Goal: Information Seeking & Learning: Learn about a topic

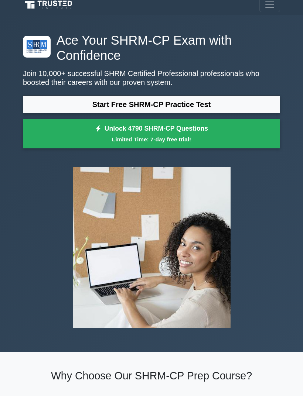
scroll to position [6, 0]
click at [30, 97] on link "Start Free SHRM-CP Practice Test" at bounding box center [151, 105] width 257 height 18
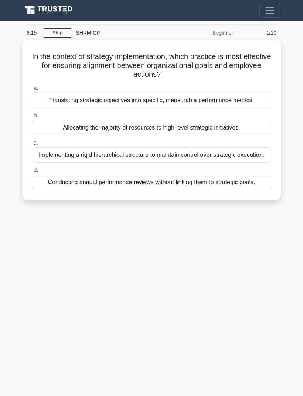
click at [240, 101] on div "Translating strategic objectives into specific, measurable performance metrics." at bounding box center [151, 100] width 239 height 15
click at [32, 91] on input "a. Translating strategic objectives into specific, measurable performance metri…" at bounding box center [32, 88] width 0 height 5
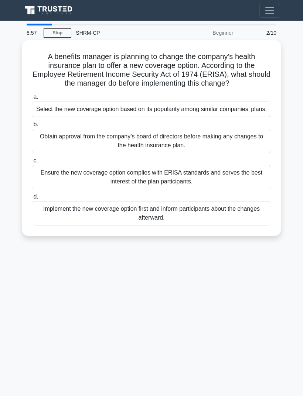
click at [249, 189] on div "Ensure the new coverage option complies with ERISA standards and serves the bes…" at bounding box center [151, 177] width 239 height 24
click at [32, 163] on input "c. Ensure the new coverage option complies with ERISA standards and serves the …" at bounding box center [32, 160] width 0 height 5
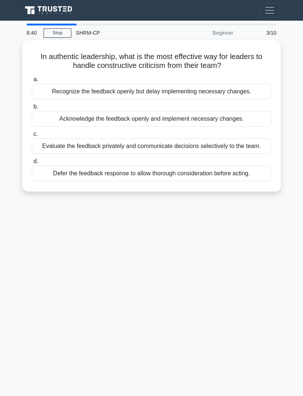
click at [240, 118] on div "Acknowledge the feedback openly and implement necessary changes." at bounding box center [151, 118] width 239 height 15
click at [32, 109] on input "b. Acknowledge the feedback openly and implement necessary changes." at bounding box center [32, 106] width 0 height 5
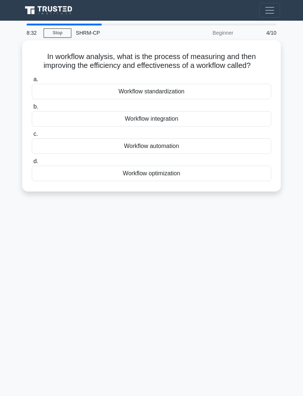
click at [232, 180] on div "Workflow optimization" at bounding box center [151, 173] width 239 height 15
click at [32, 164] on input "d. Workflow optimization" at bounding box center [32, 161] width 0 height 5
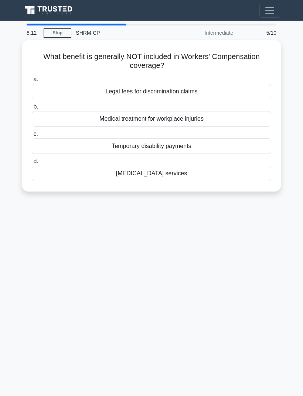
click at [241, 88] on div "Legal fees for discrimination claims" at bounding box center [151, 91] width 239 height 15
click at [32, 82] on input "a. Legal fees for discrimination claims" at bounding box center [32, 79] width 0 height 5
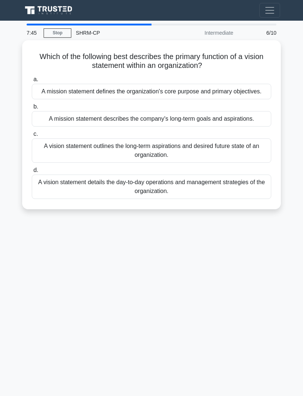
click at [249, 163] on div "A vision statement outlines the long-term aspirations and desired future state …" at bounding box center [151, 150] width 239 height 24
click at [32, 136] on input "c. A vision statement outlines the long-term aspirations and desired future sta…" at bounding box center [32, 134] width 0 height 5
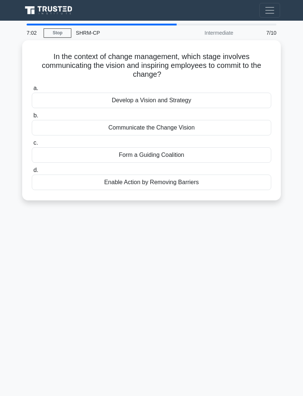
click at [255, 131] on div "Communicate the Change Vision" at bounding box center [151, 127] width 239 height 15
click at [32, 118] on input "b. Communicate the Change Vision" at bounding box center [32, 115] width 0 height 5
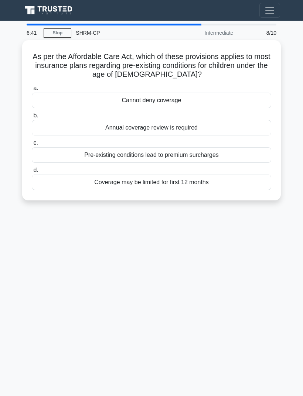
click at [253, 93] on div "Cannot deny coverage" at bounding box center [151, 100] width 239 height 15
click at [32, 91] on input "a. Cannot deny coverage" at bounding box center [32, 88] width 0 height 5
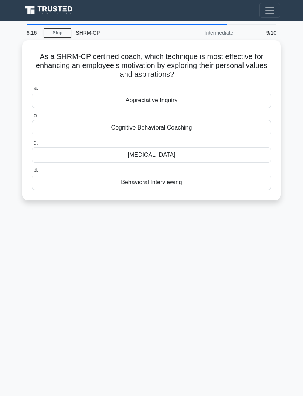
click at [227, 152] on div "Motivational Interviewing" at bounding box center [151, 154] width 239 height 15
click at [32, 145] on input "c. Motivational Interviewing" at bounding box center [32, 143] width 0 height 5
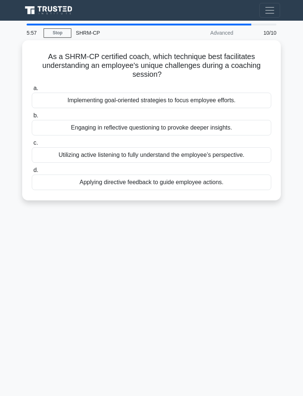
click at [239, 153] on div "Utilizing active listening to fully understand the employee’s perspective." at bounding box center [151, 154] width 239 height 15
click at [32, 145] on input "c. Utilizing active listening to fully understand the employee’s perspective." at bounding box center [32, 143] width 0 height 5
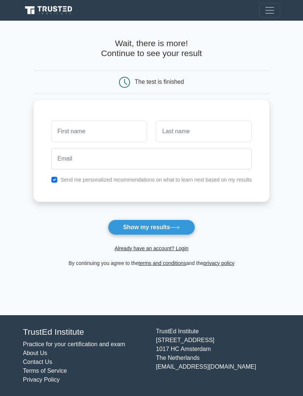
click at [187, 224] on button "Show my results" at bounding box center [151, 227] width 87 height 15
click at [47, 178] on div "Send me personalized recommendations on what to learn next based on my results" at bounding box center [151, 179] width 209 height 9
click at [51, 177] on input "checkbox" at bounding box center [54, 180] width 6 height 6
checkbox input "false"
click at [57, 129] on input "text" at bounding box center [99, 131] width 96 height 21
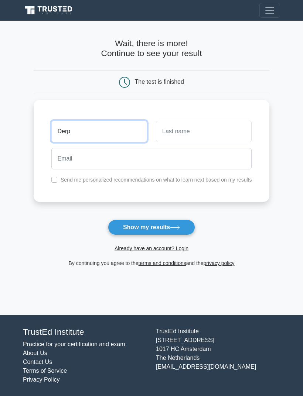
type input "Derp"
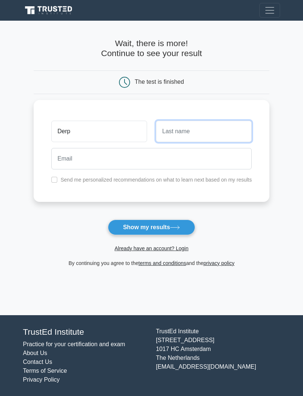
click at [238, 128] on input "text" at bounding box center [204, 131] width 96 height 21
type input "Derp"
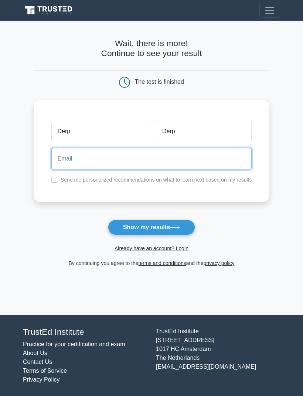
click at [68, 160] on input "email" at bounding box center [151, 158] width 200 height 21
type input "[EMAIL_ADDRESS][DOMAIN_NAME]"
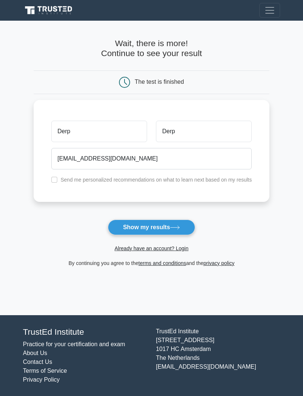
click at [120, 228] on button "Show my results" at bounding box center [151, 227] width 87 height 15
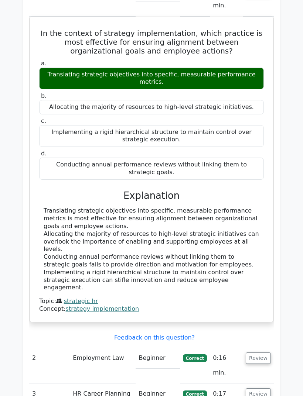
scroll to position [660, 0]
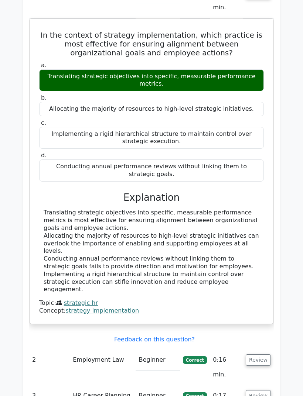
click at [49, 349] on td "2" at bounding box center [49, 367] width 41 height 36
click at [264, 354] on button "Review" at bounding box center [257, 359] width 25 height 11
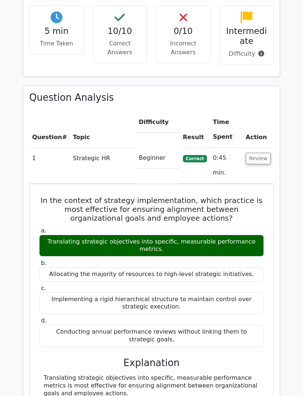
click at [259, 153] on button "Review" at bounding box center [257, 158] width 25 height 11
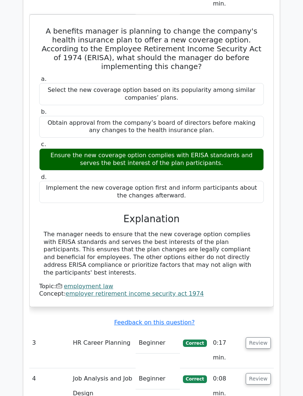
scroll to position [699, 0]
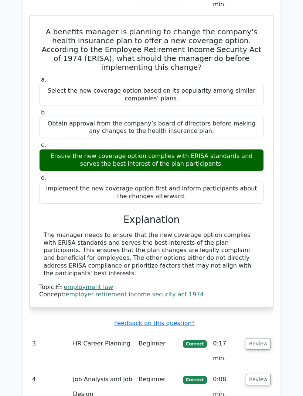
click at [260, 338] on button "Review" at bounding box center [257, 343] width 25 height 11
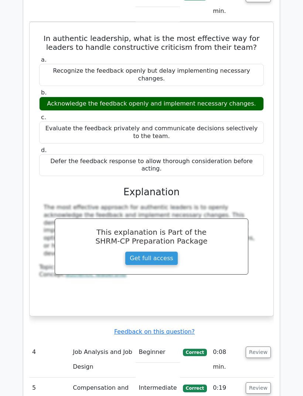
scroll to position [1052, 0]
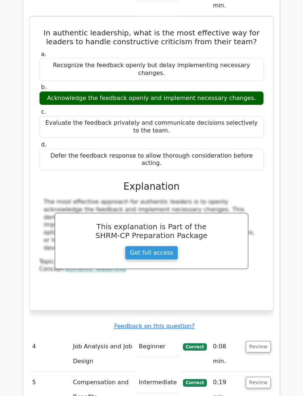
click at [263, 341] on button "Review" at bounding box center [257, 346] width 25 height 11
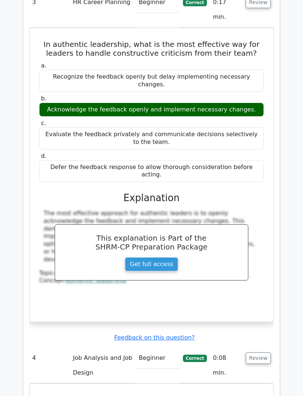
scroll to position [953, 0]
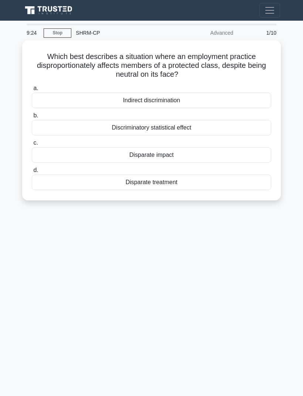
click at [56, 97] on div "Indirect discrimination" at bounding box center [151, 100] width 239 height 15
click at [32, 91] on input "a. Indirect discrimination" at bounding box center [32, 88] width 0 height 5
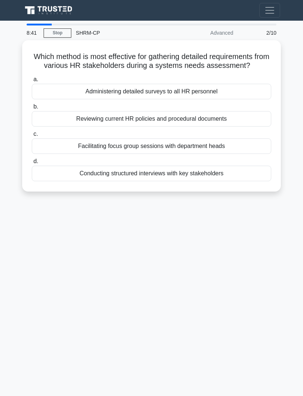
click at [67, 98] on div "Administering detailed surveys to all HR personnel" at bounding box center [151, 91] width 239 height 15
click at [32, 82] on input "a. Administering detailed surveys to all HR personnel" at bounding box center [32, 79] width 0 height 5
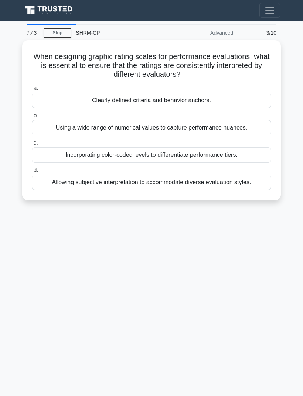
click at [66, 97] on div "Clearly defined criteria and behavior anchors." at bounding box center [151, 100] width 239 height 15
click at [32, 91] on input "a. Clearly defined criteria and behavior anchors." at bounding box center [32, 88] width 0 height 5
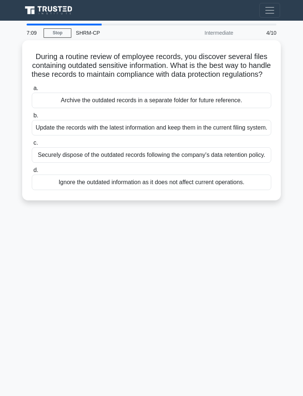
click at [77, 163] on div "Securely dispose of the outdated records following the company's data retention…" at bounding box center [151, 154] width 239 height 15
click at [32, 145] on input "c. Securely dispose of the outdated records following the company's data retent…" at bounding box center [32, 143] width 0 height 5
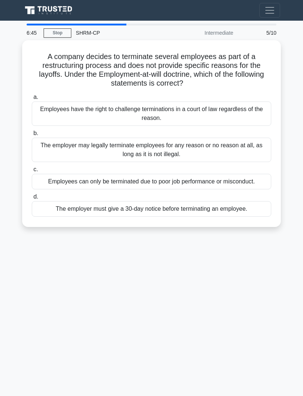
click at [59, 148] on div "The employer may legally terminate employees for any reason or no reason at all…" at bounding box center [151, 150] width 239 height 24
click at [32, 136] on input "b. The employer may legally terminate employees for any reason or no reason at …" at bounding box center [32, 133] width 0 height 5
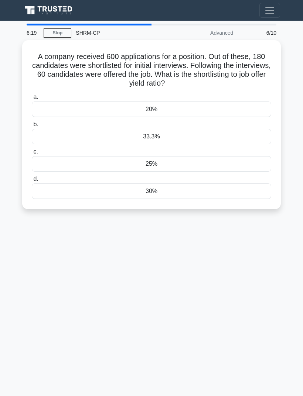
click at [73, 132] on div "33.3%" at bounding box center [151, 136] width 239 height 15
click at [32, 127] on input "b. 33.3%" at bounding box center [32, 124] width 0 height 5
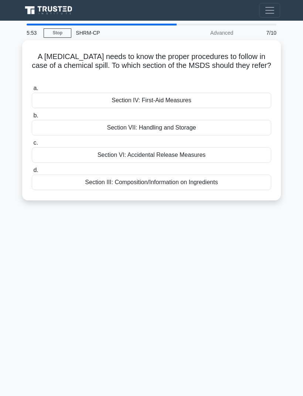
click at [68, 158] on div "Section VI: Accidental Release Measures" at bounding box center [151, 154] width 239 height 15
click at [32, 145] on input "c. Section VI: Accidental Release Measures" at bounding box center [32, 143] width 0 height 5
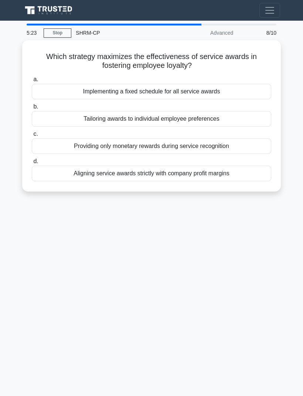
click at [70, 173] on div "Aligning service awards strictly with company profit margins" at bounding box center [151, 173] width 239 height 15
click at [32, 164] on input "d. Aligning service awards strictly with company profit margins" at bounding box center [32, 161] width 0 height 5
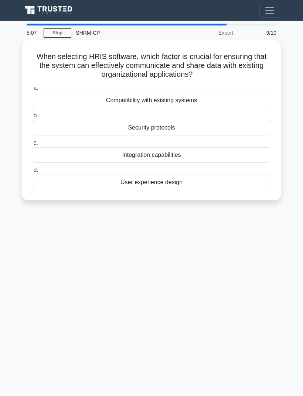
click at [70, 152] on div "Integration capabilities" at bounding box center [151, 154] width 239 height 15
click at [32, 145] on input "c. Integration capabilities" at bounding box center [32, 143] width 0 height 5
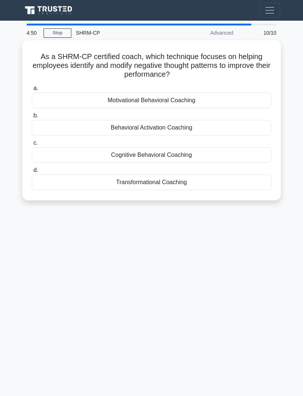
click at [75, 127] on div "Behavioral Activation Coaching" at bounding box center [151, 127] width 239 height 15
click at [32, 118] on input "b. Behavioral Activation Coaching" at bounding box center [32, 115] width 0 height 5
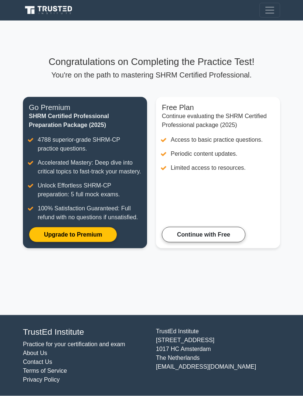
scroll to position [12, 0]
click at [231, 238] on link "Continue with Free" at bounding box center [203, 234] width 83 height 15
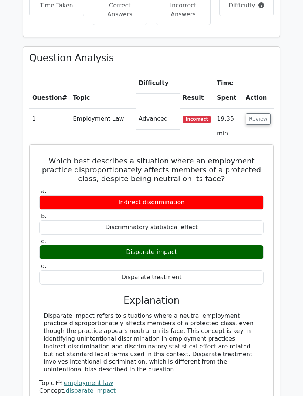
scroll to position [514, 0]
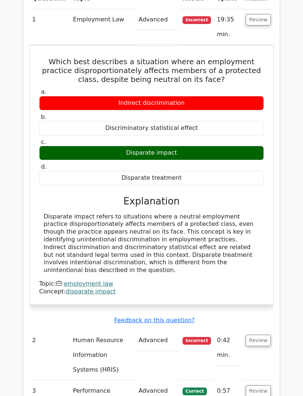
click at [263, 335] on button "Review" at bounding box center [257, 340] width 25 height 11
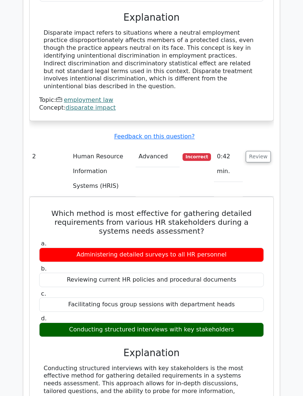
scroll to position [796, 0]
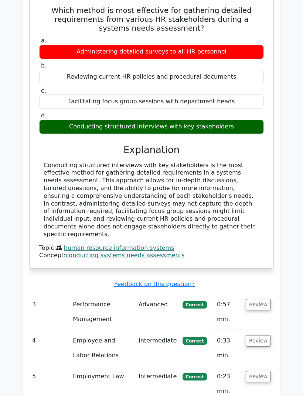
click at [261, 299] on button "Review" at bounding box center [257, 304] width 25 height 11
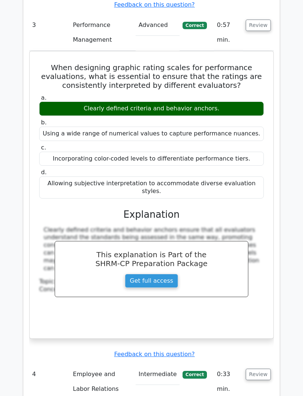
scroll to position [1278, 0]
click at [263, 369] on button "Review" at bounding box center [257, 374] width 25 height 11
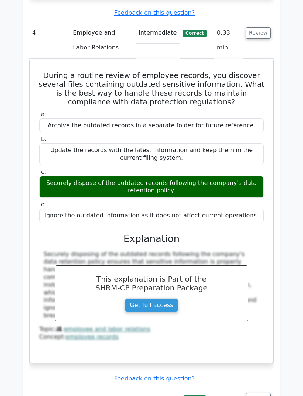
click at [263, 393] on button "Review" at bounding box center [257, 398] width 25 height 11
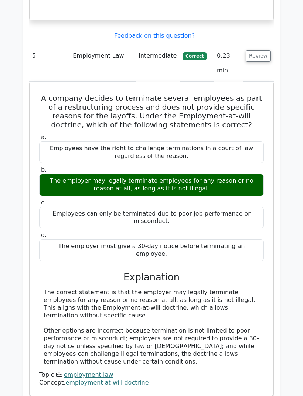
scroll to position [1968, 0]
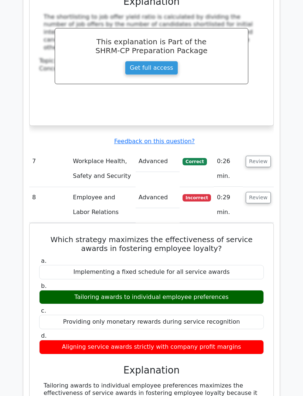
scroll to position [2583, 0]
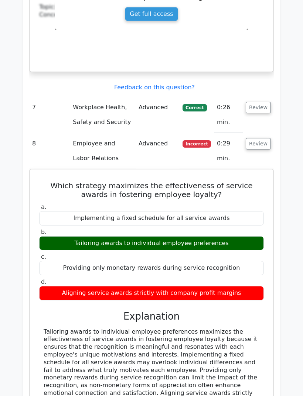
scroll to position [2621, 0]
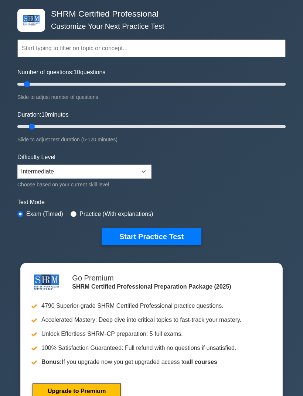
scroll to position [31, 0]
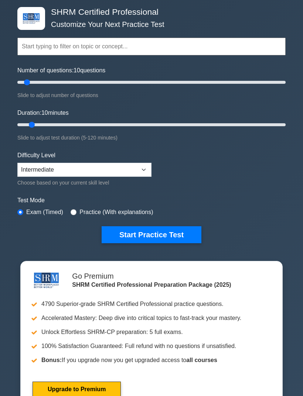
click at [83, 208] on div "Practice (With explanations)" at bounding box center [111, 212] width 82 height 9
click at [88, 211] on label "Practice (With explanations)" at bounding box center [115, 212] width 73 height 9
click at [76, 209] on input "radio" at bounding box center [73, 212] width 6 height 6
radio input "true"
click at [20, 209] on input "radio" at bounding box center [20, 212] width 6 height 6
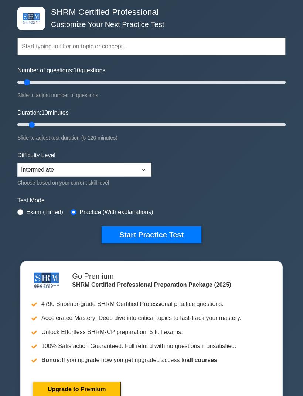
radio input "true"
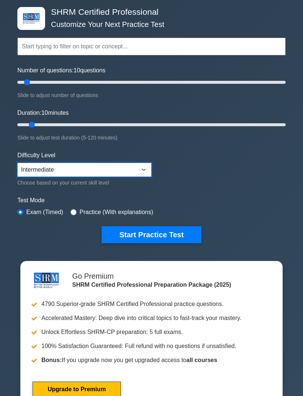
click at [30, 167] on select "Beginner Intermediate Expert" at bounding box center [84, 170] width 134 height 14
select select "beginner"
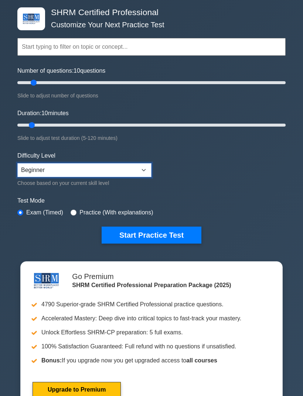
scroll to position [31, 0]
type input "20"
click at [127, 229] on button "Start Practice Test" at bounding box center [151, 235] width 100 height 17
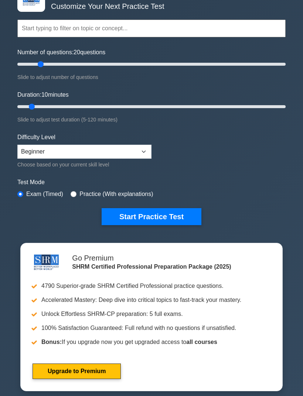
scroll to position [49, 0]
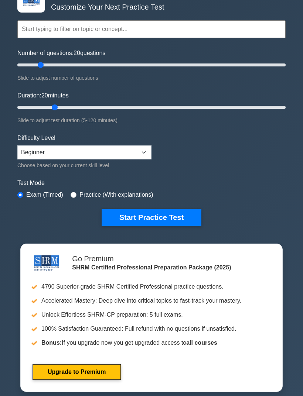
type input "20"
click at [136, 221] on button "Start Practice Test" at bounding box center [151, 217] width 100 height 17
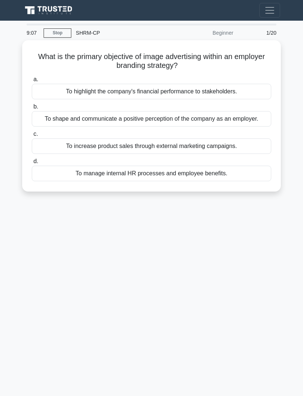
click at [65, 119] on div "To shape and communicate a positive perception of the company as an employer." at bounding box center [151, 118] width 239 height 15
click at [32, 109] on input "b. To shape and communicate a positive perception of the company as an employer." at bounding box center [32, 106] width 0 height 5
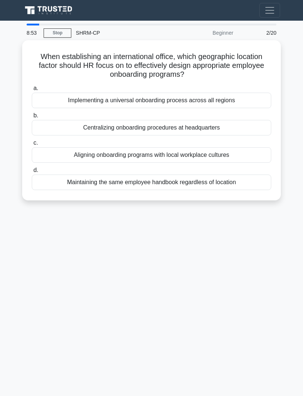
click at [69, 153] on div "Aligning onboarding programs with local workplace cultures" at bounding box center [151, 154] width 239 height 15
click at [32, 145] on input "c. Aligning onboarding programs with local workplace cultures" at bounding box center [32, 143] width 0 height 5
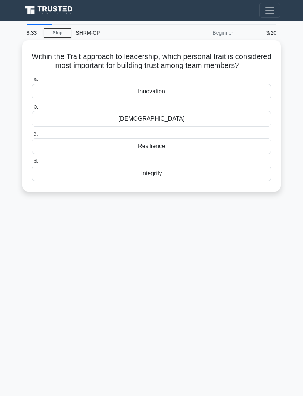
click at [84, 180] on div "Integrity" at bounding box center [151, 173] width 239 height 15
click at [32, 164] on input "d. Integrity" at bounding box center [32, 161] width 0 height 5
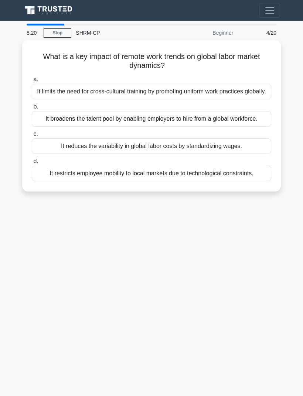
click at [46, 124] on div "It broadens the talent pool by enabling employers to hire from a global workfor…" at bounding box center [151, 118] width 239 height 15
click at [32, 109] on input "b. It broadens the talent pool by enabling employers to hire from a global work…" at bounding box center [32, 106] width 0 height 5
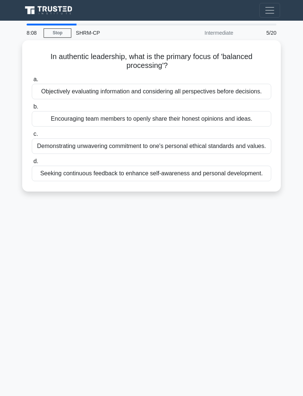
click at [70, 91] on div "Objectively evaluating information and considering all perspectives before deci…" at bounding box center [151, 91] width 239 height 15
click at [32, 82] on input "a. Objectively evaluating information and considering all perspectives before d…" at bounding box center [32, 79] width 0 height 5
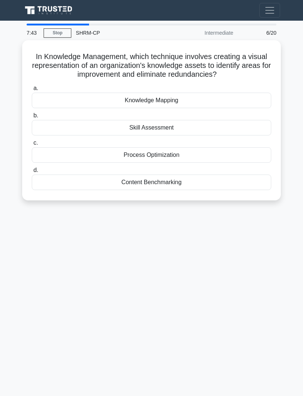
click at [101, 154] on div "Process Optimization" at bounding box center [151, 154] width 239 height 15
click at [32, 145] on input "c. Process Optimization" at bounding box center [32, 143] width 0 height 5
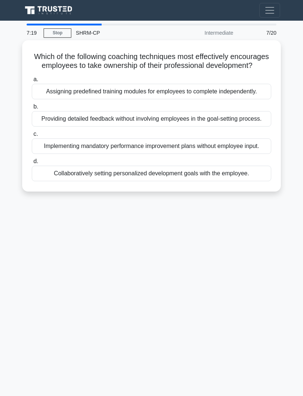
click at [60, 181] on div "Collaboratively setting personalized development goals with the employee." at bounding box center [151, 173] width 239 height 15
click at [32, 164] on input "d. Collaboratively setting personalized development goals with the employee." at bounding box center [32, 161] width 0 height 5
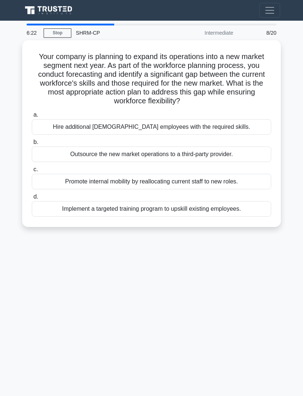
click at [66, 179] on div "Promote internal mobility by reallocating current staff to new roles." at bounding box center [151, 181] width 239 height 15
click at [32, 172] on input "c. Promote internal mobility by reallocating current staff to new roles." at bounding box center [32, 169] width 0 height 5
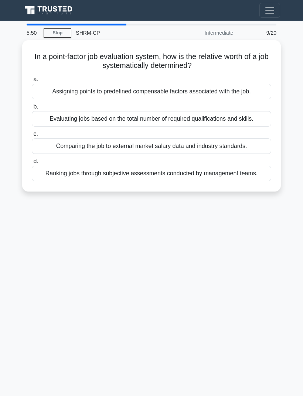
click at [63, 124] on div "Evaluating jobs based on the total number of required qualifications and skills." at bounding box center [151, 118] width 239 height 15
click at [32, 109] on input "b. Evaluating jobs based on the total number of required qualifications and ski…" at bounding box center [32, 106] width 0 height 5
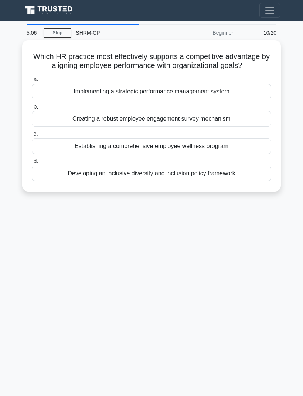
click at [83, 127] on div "Creating a robust employee engagement survey mechanism" at bounding box center [151, 118] width 239 height 15
click at [32, 109] on input "b. Creating a robust employee engagement survey mechanism" at bounding box center [32, 106] width 0 height 5
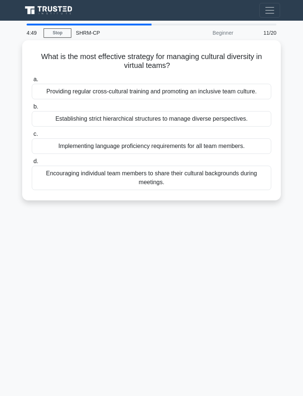
click at [51, 89] on div "Providing regular cross-cultural training and promoting an inclusive team cultu…" at bounding box center [151, 91] width 239 height 15
click at [32, 82] on input "a. Providing regular cross-cultural training and promoting an inclusive team cu…" at bounding box center [32, 79] width 0 height 5
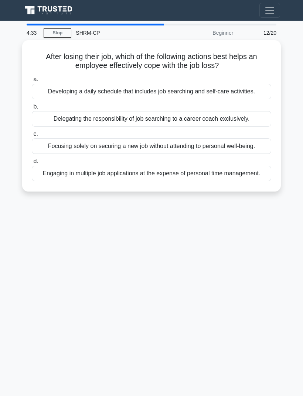
click at [69, 92] on div "Developing a daily schedule that includes job searching and self-care activitie…" at bounding box center [151, 91] width 239 height 15
click at [32, 82] on input "a. Developing a daily schedule that includes job searching and self-care activi…" at bounding box center [32, 79] width 0 height 5
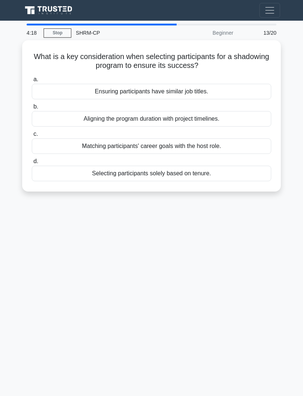
click at [65, 146] on div "Matching participants' career goals with the host role." at bounding box center [151, 145] width 239 height 15
click at [32, 136] on input "c. Matching participants' career goals with the host role." at bounding box center [32, 134] width 0 height 5
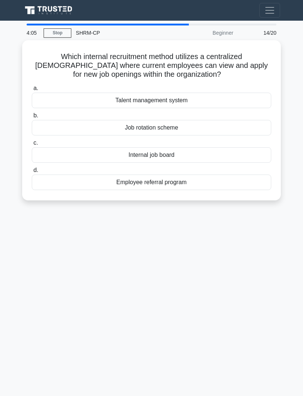
click at [151, 154] on div "Internal job board" at bounding box center [151, 154] width 239 height 15
click at [32, 145] on input "c. Internal job board" at bounding box center [32, 143] width 0 height 5
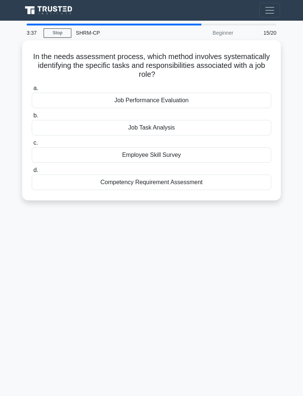
click at [73, 128] on div "Job Task Analysis" at bounding box center [151, 127] width 239 height 15
click at [32, 118] on input "b. Job Task Analysis" at bounding box center [32, 115] width 0 height 5
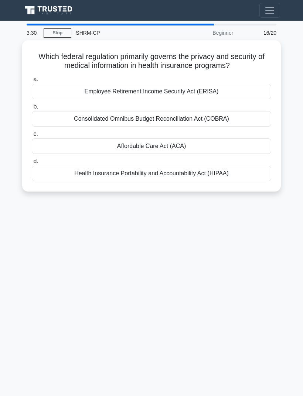
click at [153, 181] on div "Health Insurance Portability and Accountability Act (HIPAA)" at bounding box center [151, 173] width 239 height 15
click at [32, 164] on input "d. Health Insurance Portability and Accountability Act (HIPAA)" at bounding box center [32, 161] width 0 height 5
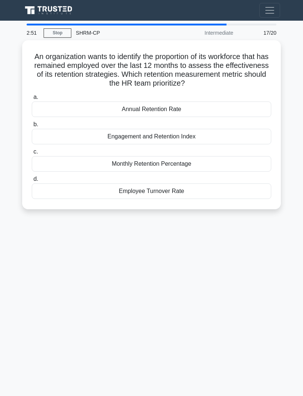
click at [145, 167] on div "Monthly Retention Percentage" at bounding box center [151, 163] width 239 height 15
click at [32, 154] on input "c. Monthly Retention Percentage" at bounding box center [32, 151] width 0 height 5
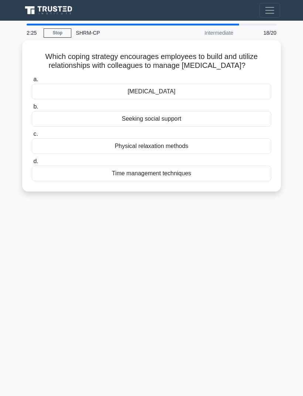
click at [80, 125] on div "Seeking social support" at bounding box center [151, 118] width 239 height 15
click at [32, 109] on input "b. Seeking social support" at bounding box center [32, 106] width 0 height 5
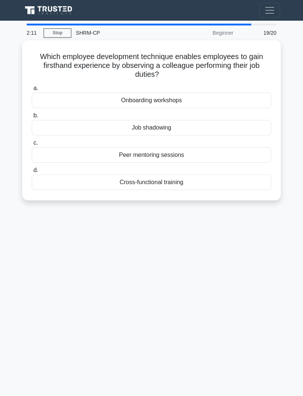
click at [84, 127] on div "Job shadowing" at bounding box center [151, 127] width 239 height 15
click at [32, 118] on input "b. Job shadowing" at bounding box center [32, 115] width 0 height 5
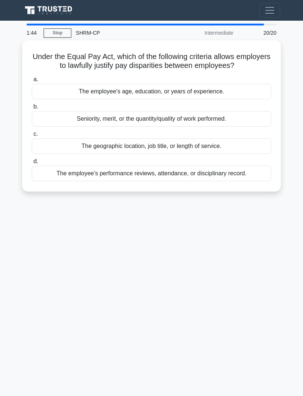
click at [94, 153] on div "The geographic location, job title, or length of service." at bounding box center [151, 145] width 239 height 15
click at [32, 136] on input "c. The geographic location, job title, or length of service." at bounding box center [32, 134] width 0 height 5
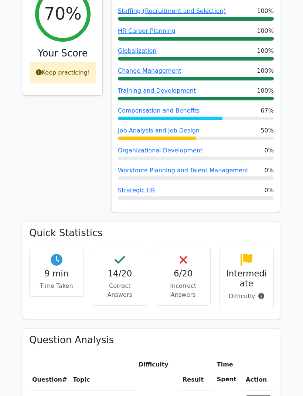
scroll to position [293, 0]
click at [256, 293] on span at bounding box center [259, 296] width 9 height 7
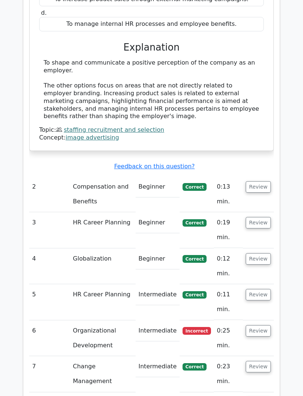
scroll to position [841, 0]
click at [260, 325] on button "Review" at bounding box center [257, 330] width 25 height 11
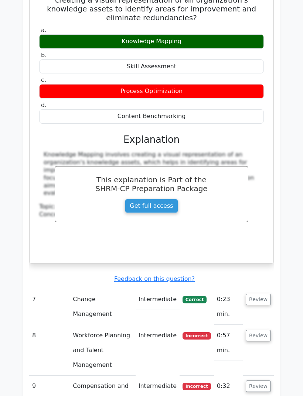
scroll to position [1221, 0]
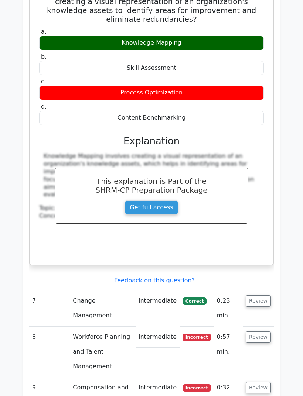
click at [258, 331] on button "Review" at bounding box center [257, 336] width 25 height 11
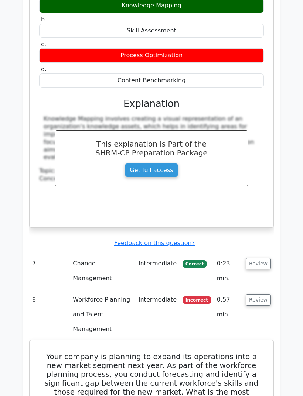
scroll to position [1254, 0]
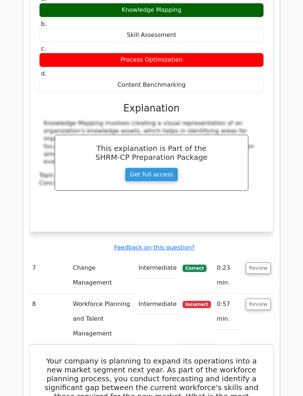
click at [261, 298] on button "Review" at bounding box center [257, 303] width 25 height 11
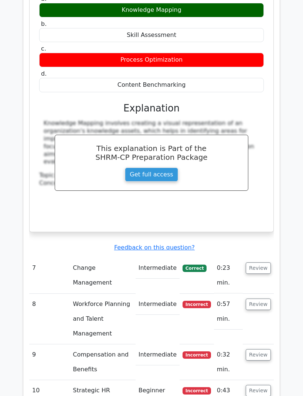
click at [262, 349] on button "Review" at bounding box center [257, 354] width 25 height 11
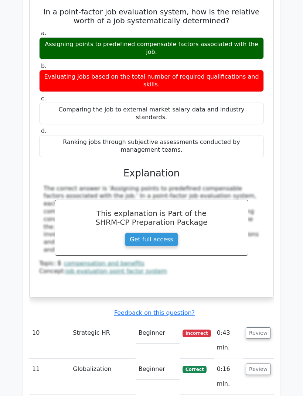
scroll to position [1638, 0]
click at [263, 327] on button "Review" at bounding box center [257, 332] width 25 height 11
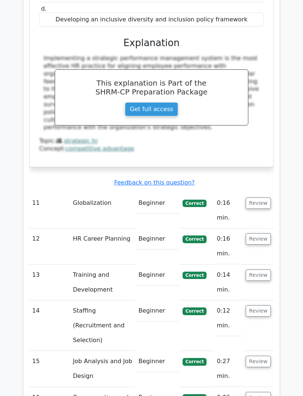
scroll to position [2111, 0]
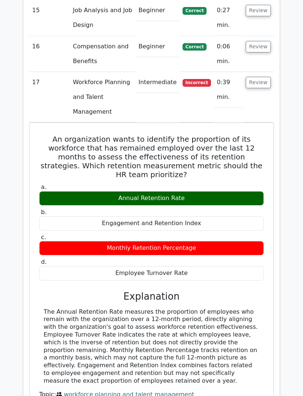
scroll to position [2461, 0]
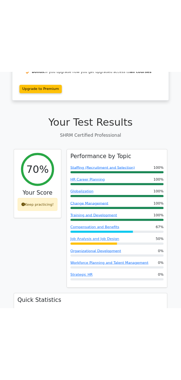
scroll to position [0, 0]
